Goal: Information Seeking & Learning: Learn about a topic

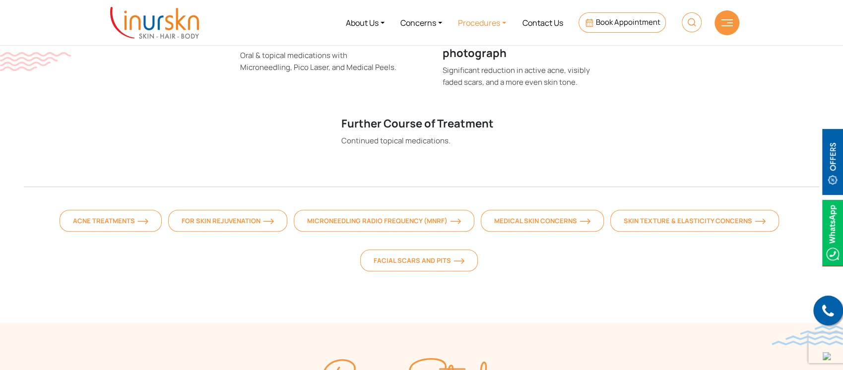
click at [491, 29] on link "Procedures" at bounding box center [482, 22] width 64 height 37
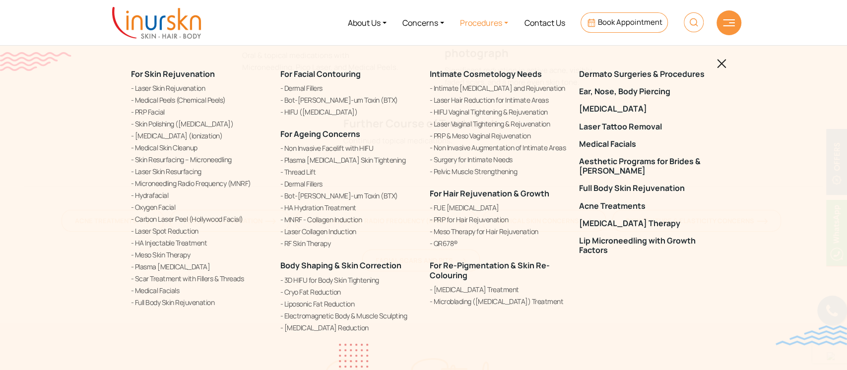
drag, startPoint x: 427, startPoint y: 194, endPoint x: 548, endPoint y: 197, distance: 120.2
click at [548, 197] on div "Intimate Cosmetology Needs" at bounding box center [498, 201] width 149 height 289
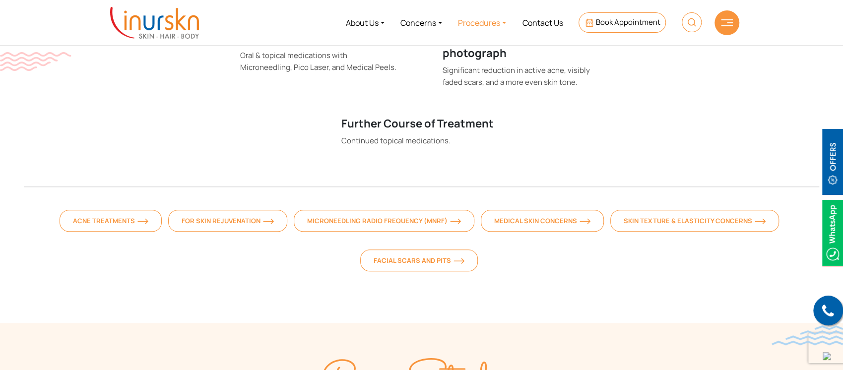
click at [500, 22] on link "Procedures" at bounding box center [482, 22] width 64 height 37
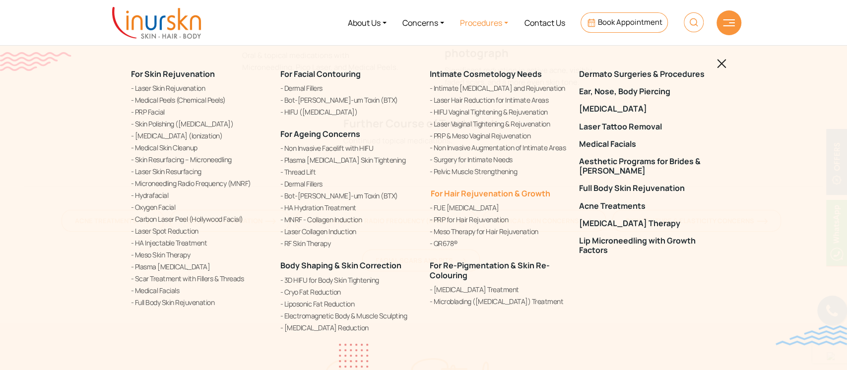
click at [451, 193] on link "For Hair Rejuvenation & Growth" at bounding box center [490, 193] width 121 height 11
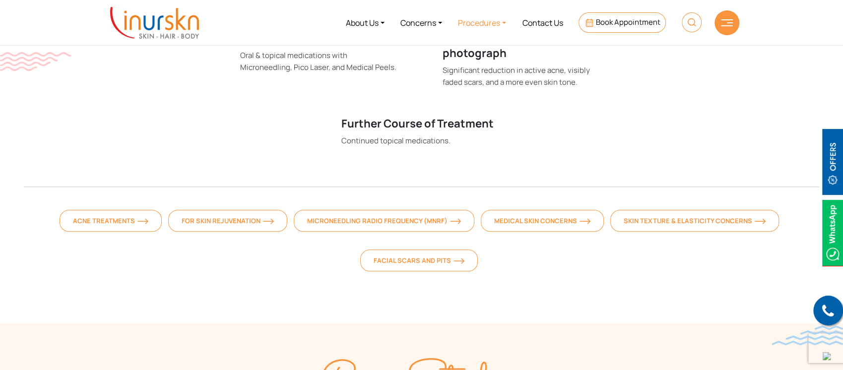
click at [508, 30] on link "Procedures" at bounding box center [482, 22] width 64 height 37
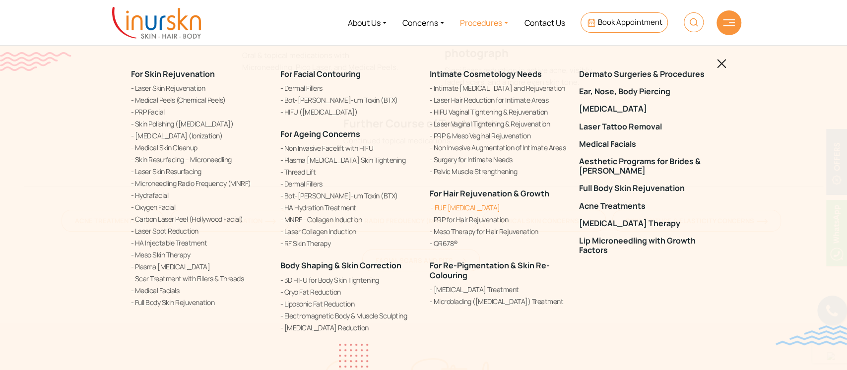
click at [451, 206] on link "FUE [MEDICAL_DATA]" at bounding box center [499, 208] width 138 height 10
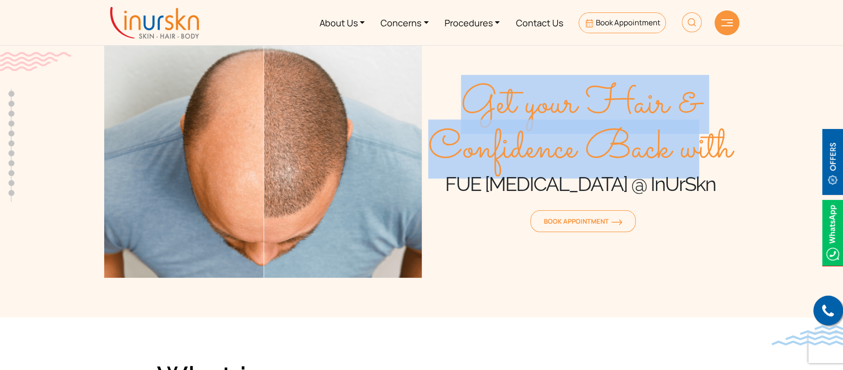
drag, startPoint x: 462, startPoint y: 91, endPoint x: 703, endPoint y: 166, distance: 252.0
click at [703, 166] on span "Get your Hair & Confidence Back with" at bounding box center [581, 126] width 318 height 89
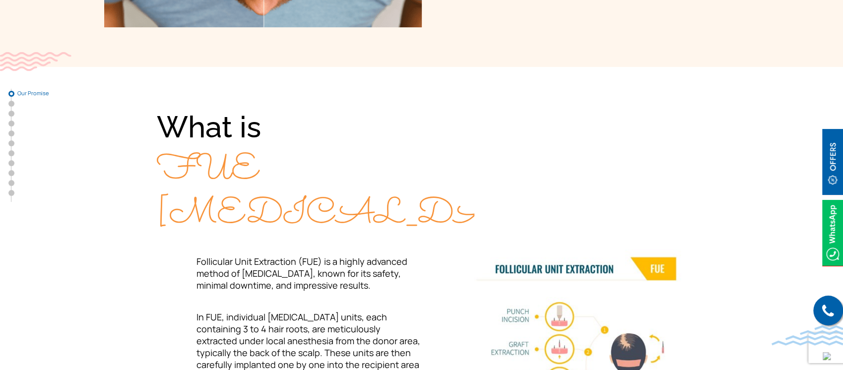
scroll to position [255, 0]
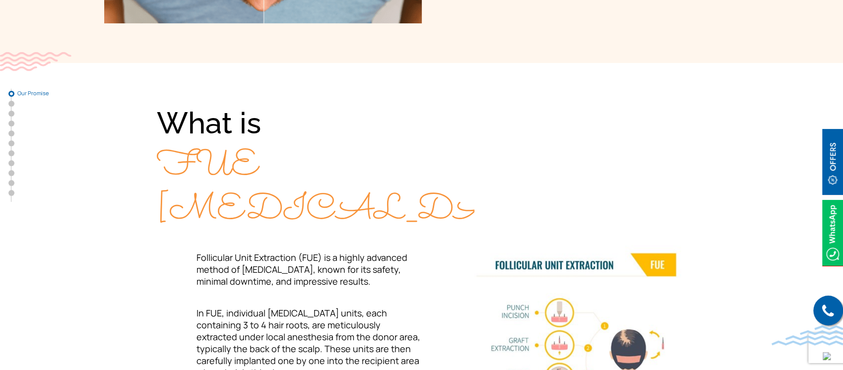
drag, startPoint x: 149, startPoint y: 105, endPoint x: 312, endPoint y: 195, distance: 186.0
click at [312, 195] on div "What is FUE [MEDICAL_DATA]? Follicular Unit Extraction (FUE) is a highly advanc…" at bounding box center [421, 301] width 635 height 397
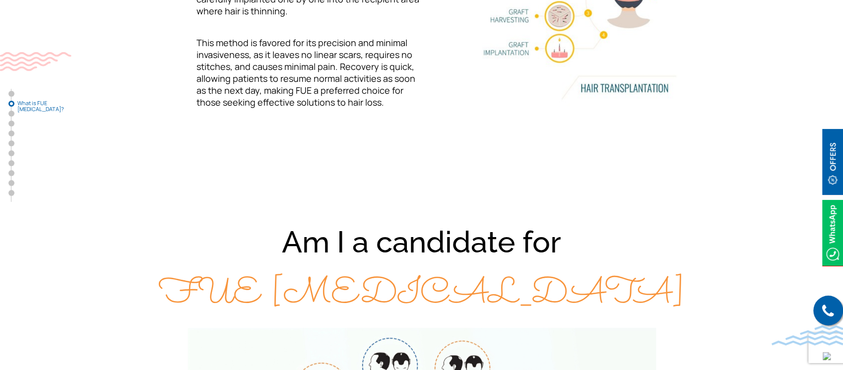
scroll to position [763, 0]
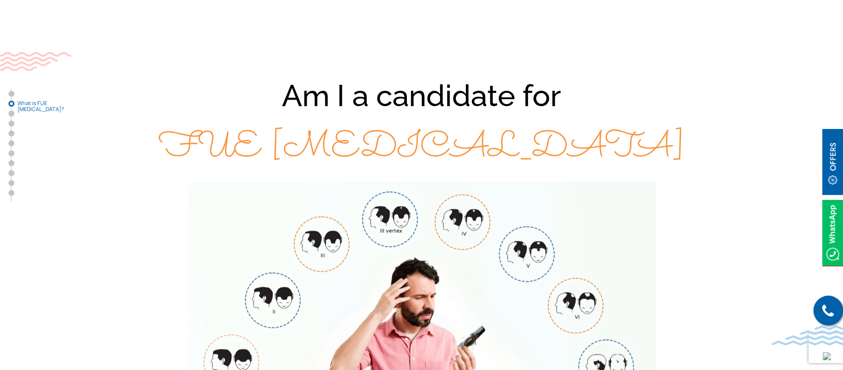
drag, startPoint x: 276, startPoint y: 81, endPoint x: 612, endPoint y: 126, distance: 338.5
click at [612, 126] on div "Am I a candidate for FUE [MEDICAL_DATA]" at bounding box center [421, 122] width 635 height 103
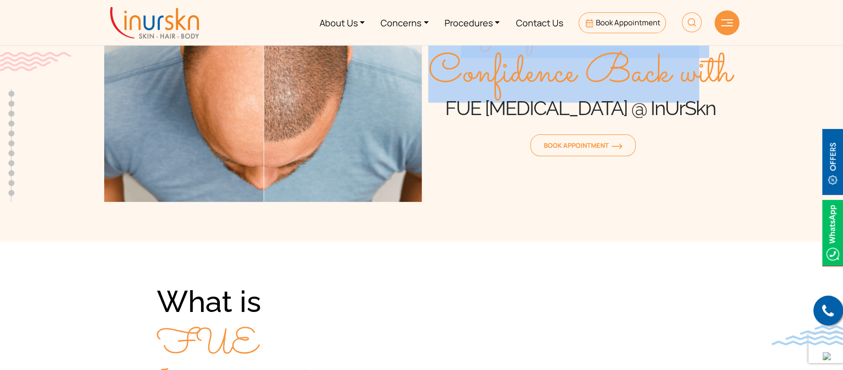
scroll to position [0, 0]
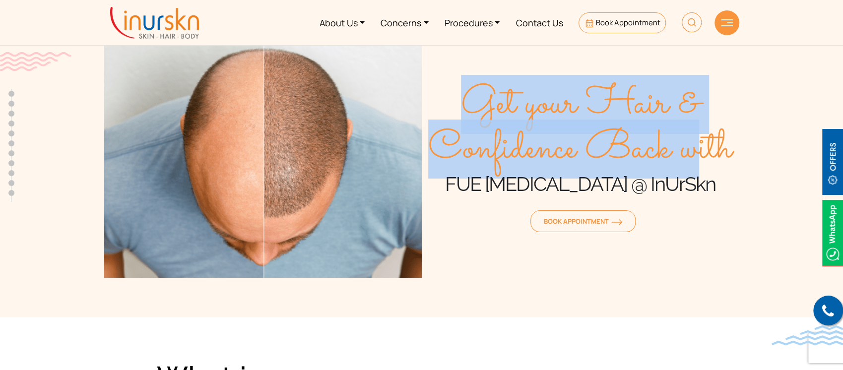
drag, startPoint x: 443, startPoint y: 74, endPoint x: 736, endPoint y: 178, distance: 310.9
click at [736, 178] on div "Get your Hair & Confidence Back with FUE [MEDICAL_DATA] @ InUrSkn Book Appointm…" at bounding box center [581, 159] width 318 height 238
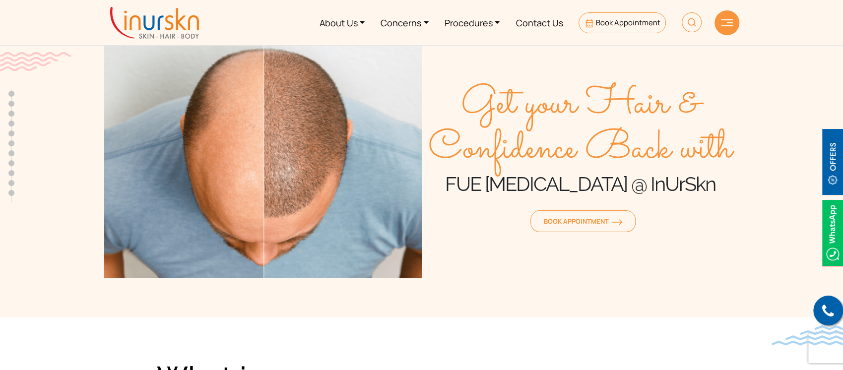
click at [485, 256] on div "Get your Hair & Confidence Back with FUE [MEDICAL_DATA] @ InUrSkn Book Appointm…" at bounding box center [581, 159] width 318 height 238
click at [498, 24] on link "Procedures" at bounding box center [472, 22] width 71 height 37
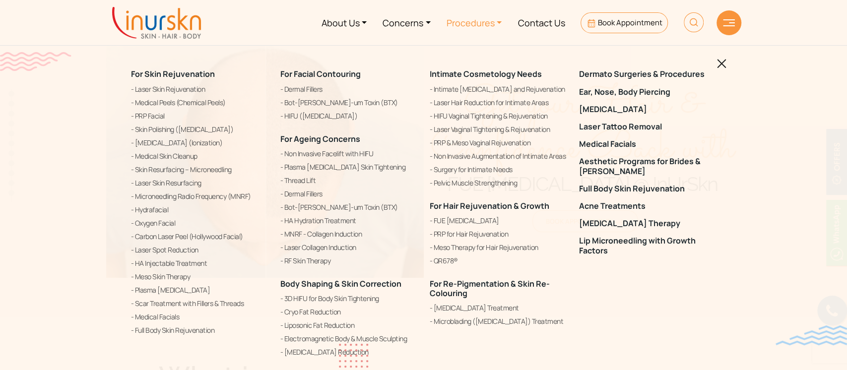
click at [724, 64] on img at bounding box center [721, 63] width 9 height 9
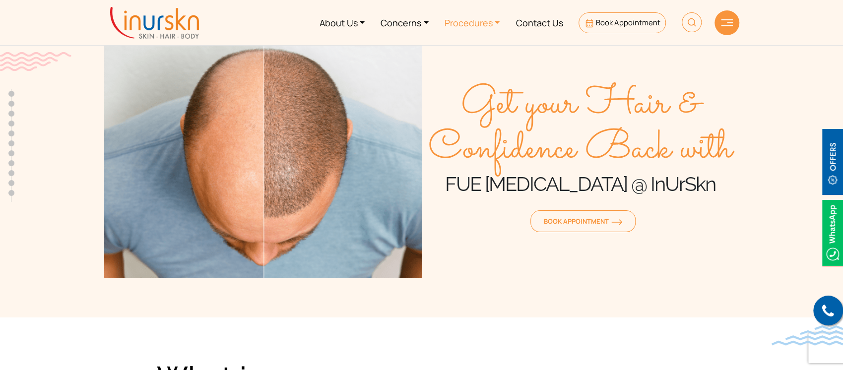
click at [477, 22] on link "Procedures" at bounding box center [472, 22] width 71 height 37
